Goal: Information Seeking & Learning: Find specific fact

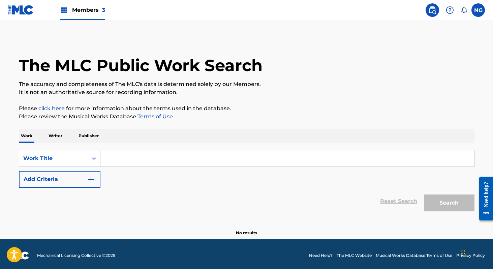
click at [64, 138] on div "Work Writer Publisher" at bounding box center [247, 136] width 456 height 14
click at [58, 136] on p "Writer" at bounding box center [56, 136] width 18 height 14
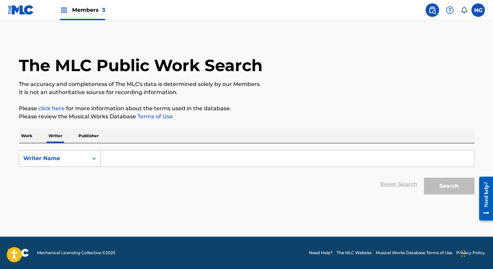
click at [96, 159] on icon "Search Form" at bounding box center [94, 158] width 7 height 7
click at [68, 194] on div "Writer Name" at bounding box center [59, 192] width 81 height 17
click at [34, 138] on div "Work Writer Publisher" at bounding box center [247, 136] width 456 height 14
click at [32, 136] on p "Work" at bounding box center [27, 136] width 16 height 14
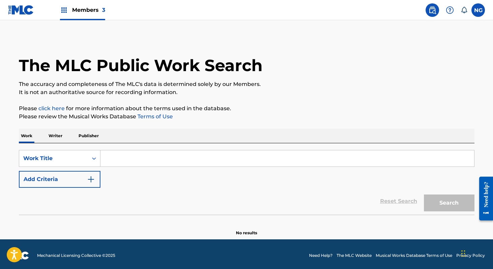
click at [119, 157] on input "Search Form" at bounding box center [288, 158] width 374 height 16
type input "N"
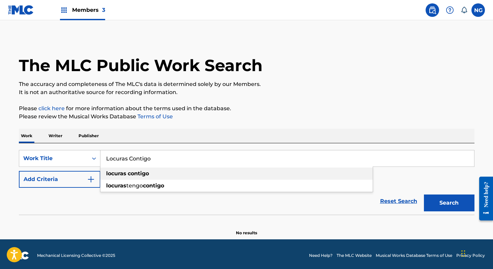
click at [118, 177] on strong "locuras" at bounding box center [116, 173] width 20 height 6
type input "locuras contigo"
click at [90, 179] on img "Search Form" at bounding box center [91, 179] width 8 height 8
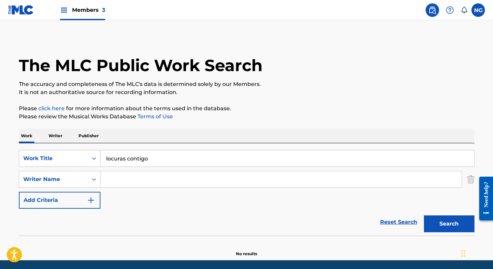
click at [120, 179] on input "Search Form" at bounding box center [282, 179] width 362 height 16
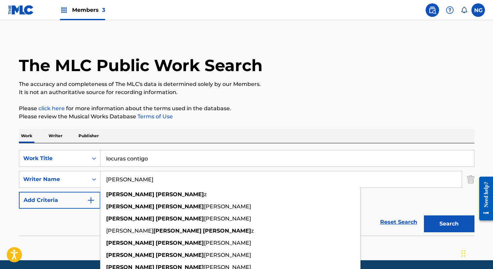
type input "[PERSON_NAME]"
click at [424, 216] on button "Search" at bounding box center [449, 224] width 51 height 17
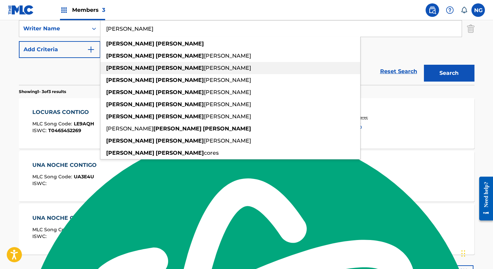
scroll to position [166, 0]
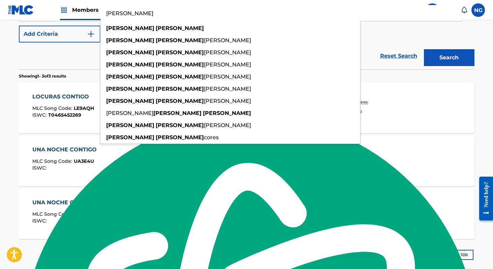
click at [81, 118] on div "LOCURAS CONTIGO MLC Song Code : LE9AQH ISWC : T0465452269" at bounding box center [63, 108] width 62 height 30
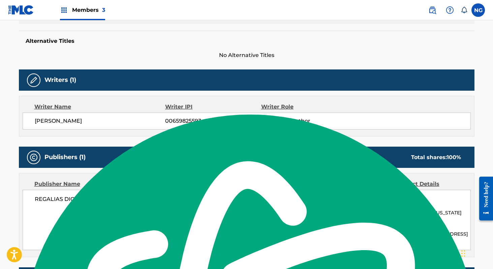
scroll to position [169, 0]
